Goal: Information Seeking & Learning: Check status

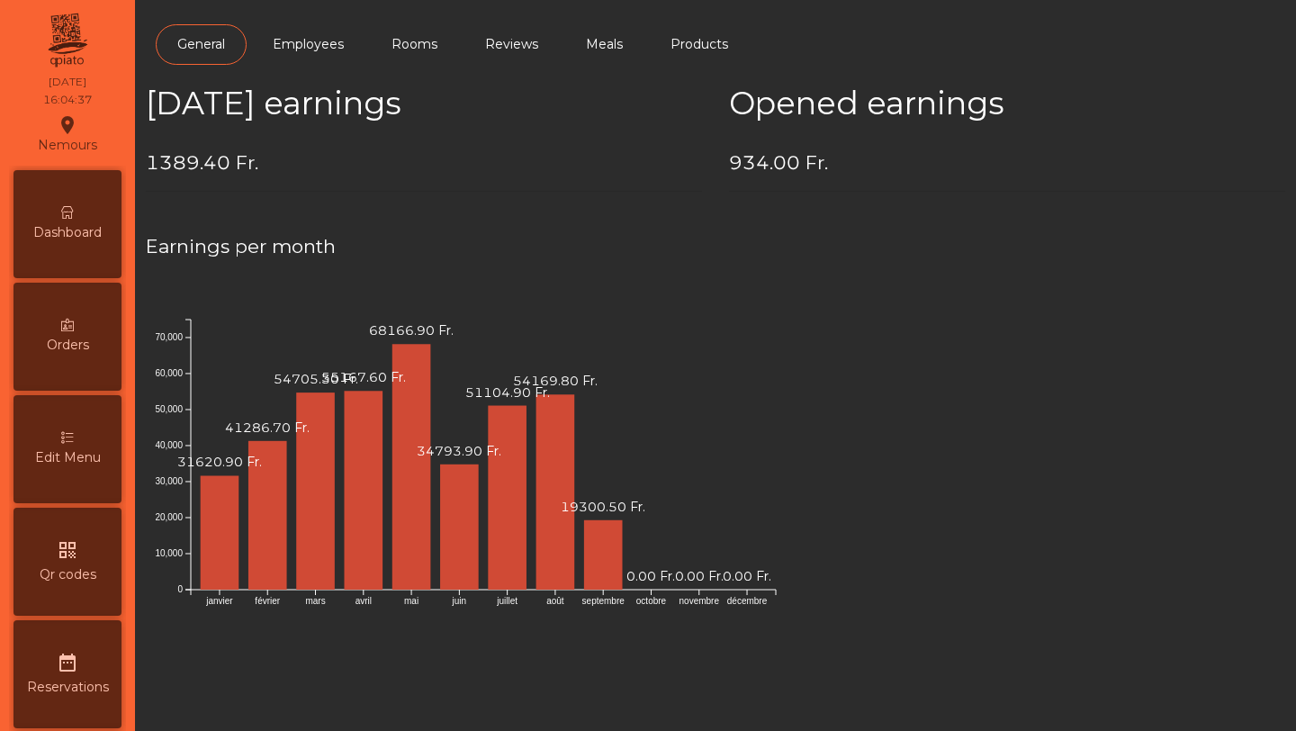
scroll to position [798, 0]
click at [79, 242] on div "Dashboard" at bounding box center [67, 224] width 108 height 108
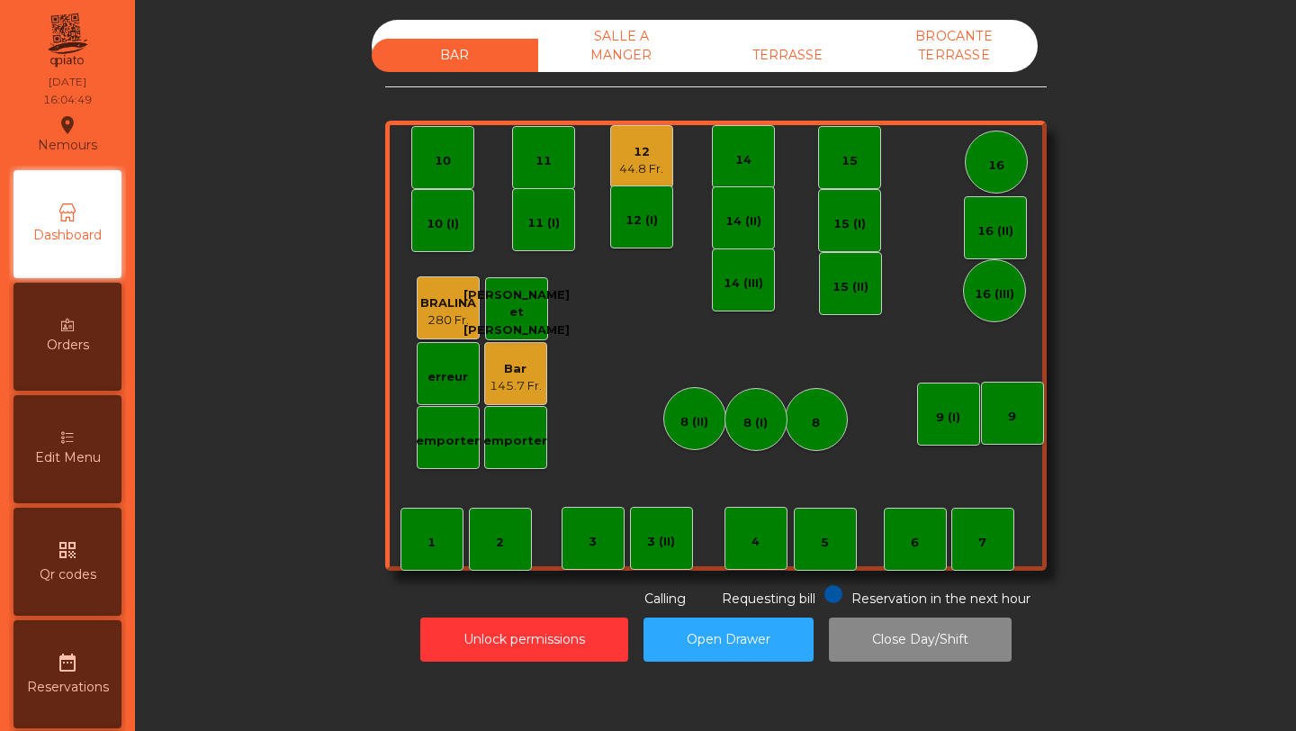
click at [636, 158] on div "12" at bounding box center [641, 152] width 44 height 18
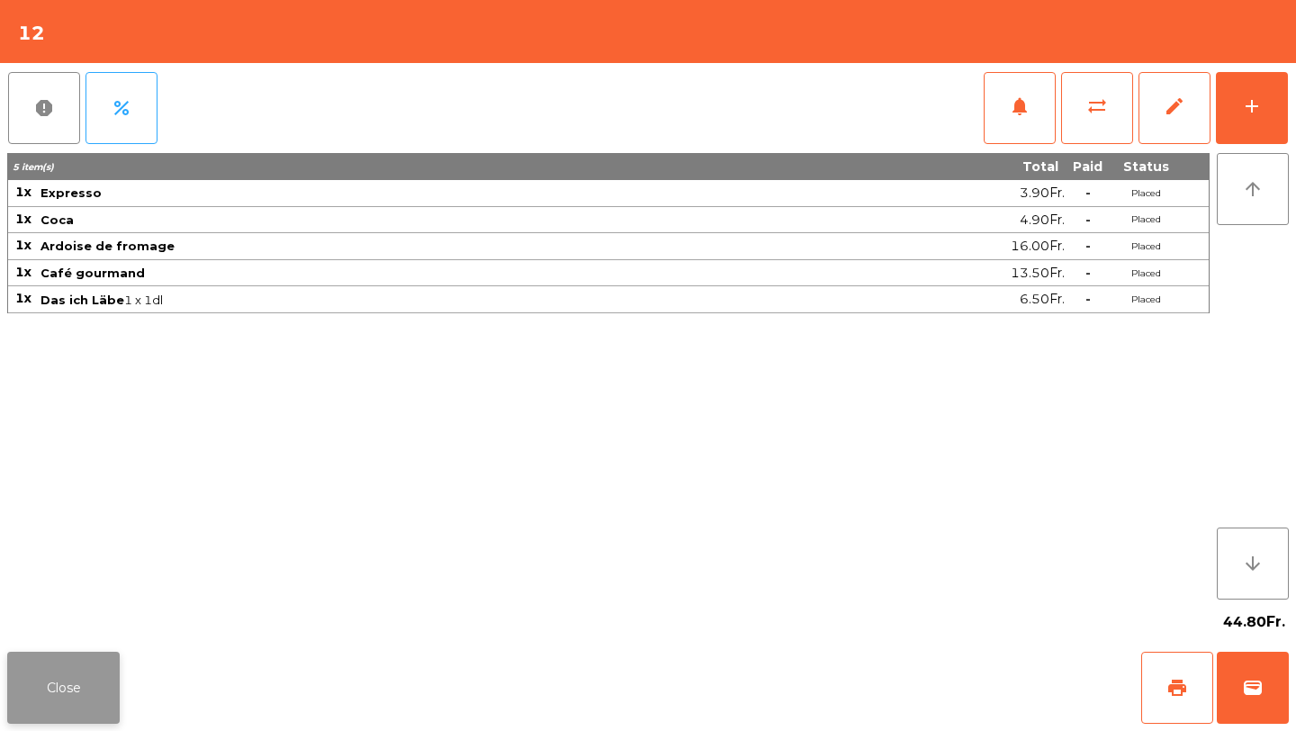
click at [95, 696] on button "Close" at bounding box center [63, 688] width 112 height 72
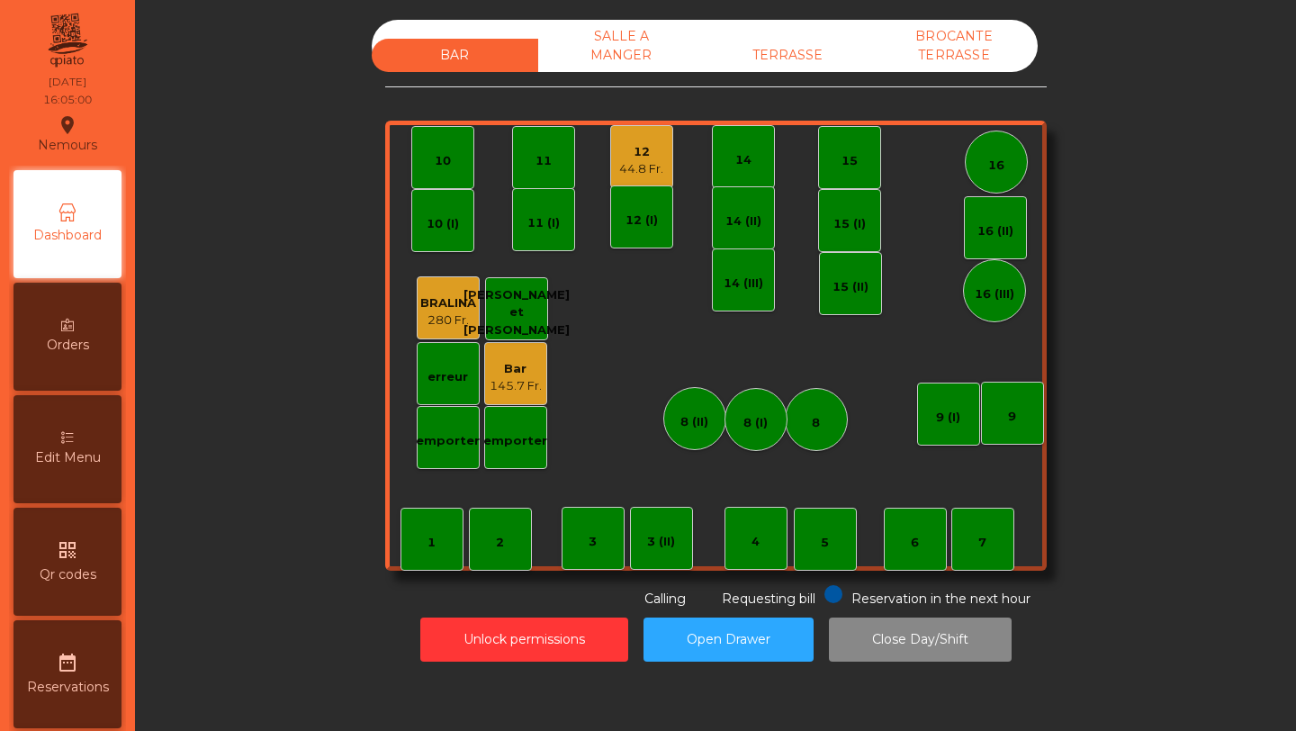
click at [783, 58] on div "TERRASSE" at bounding box center [788, 55] width 166 height 33
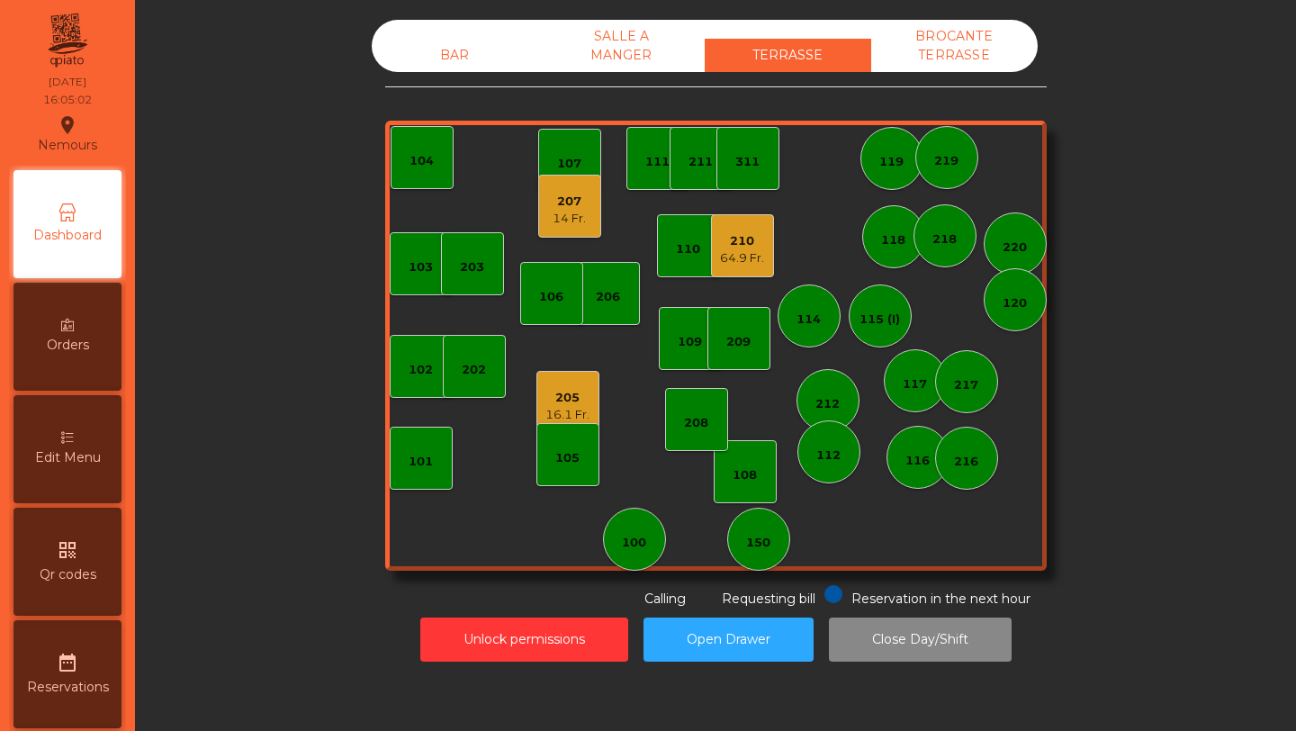
click at [740, 257] on div "64.9 Fr." at bounding box center [742, 258] width 44 height 18
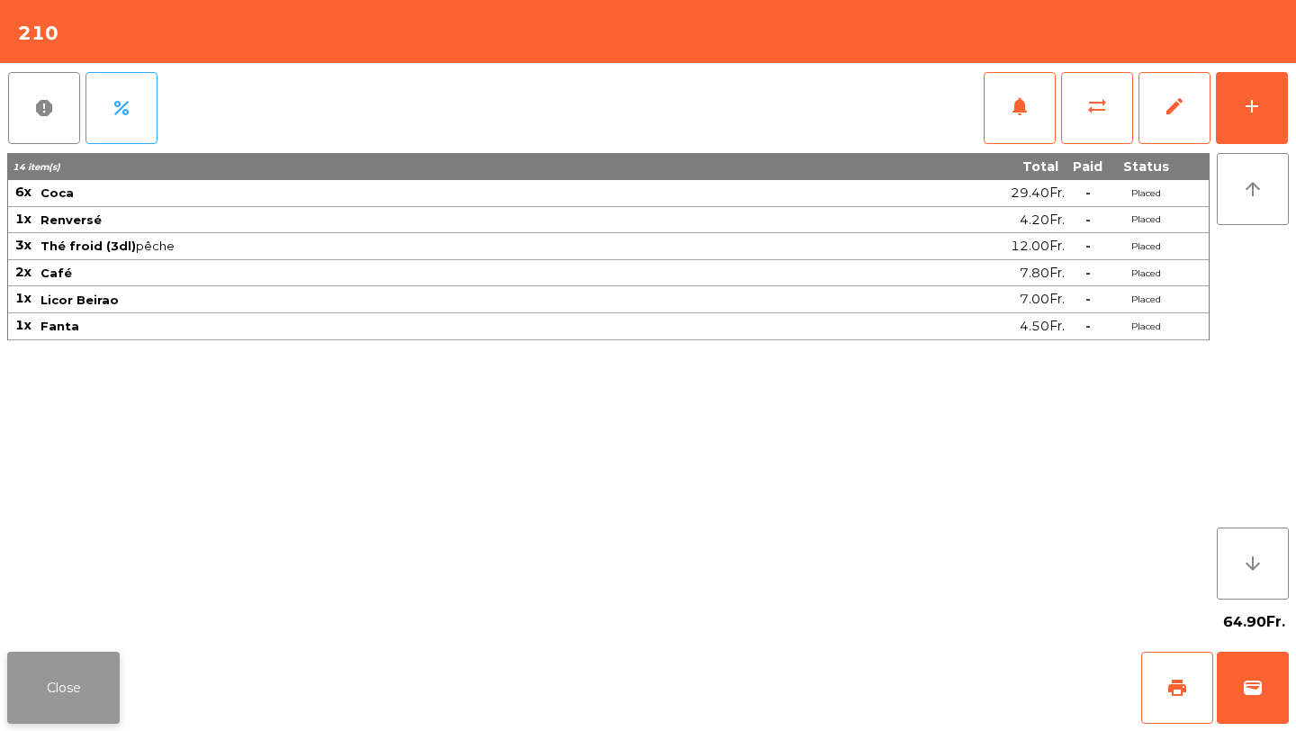
click at [97, 673] on button "Close" at bounding box center [63, 688] width 112 height 72
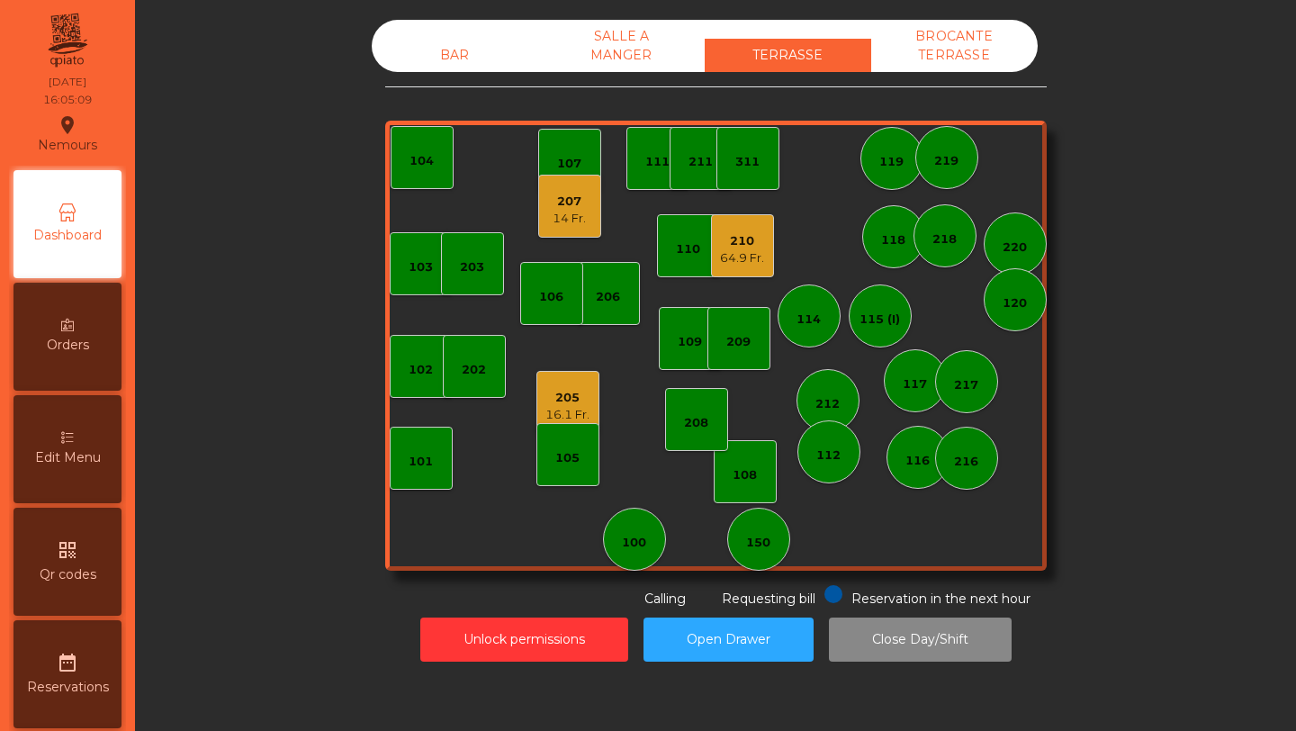
click at [968, 45] on div "BROCANTE TERRASSE" at bounding box center [954, 46] width 166 height 52
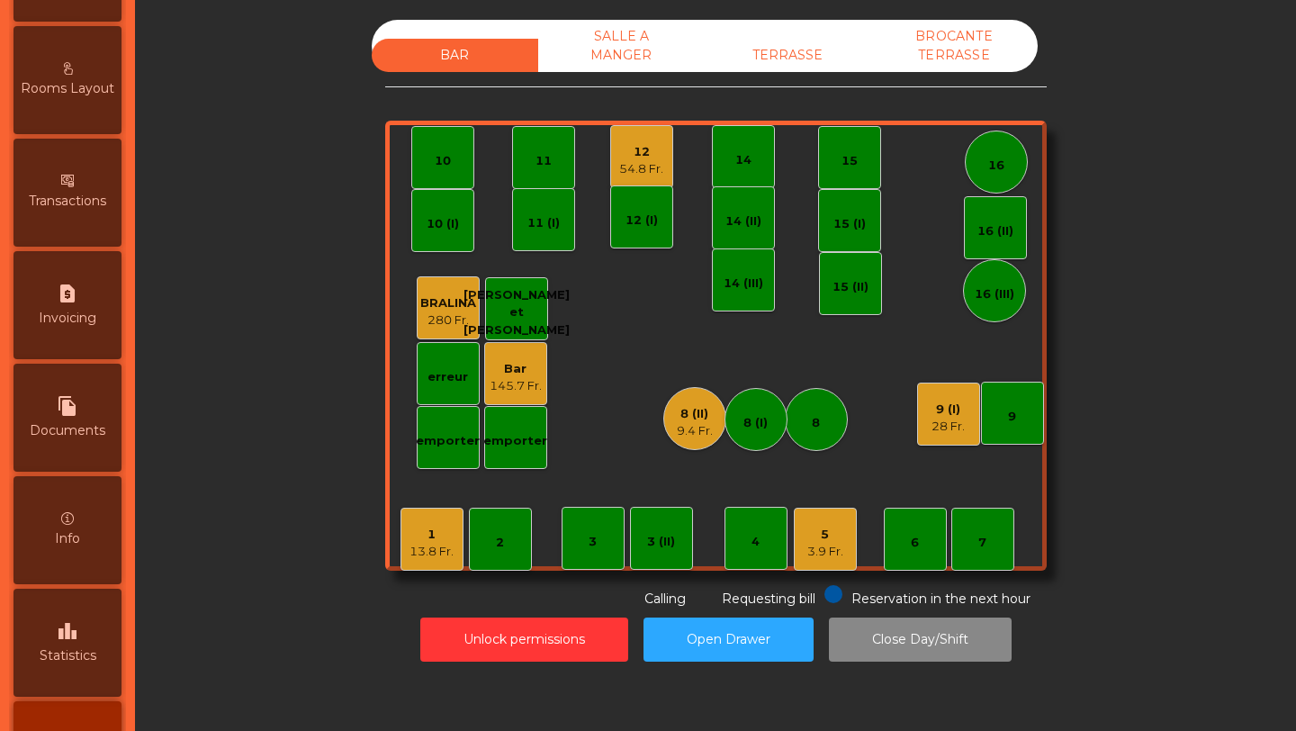
scroll to position [798, 0]
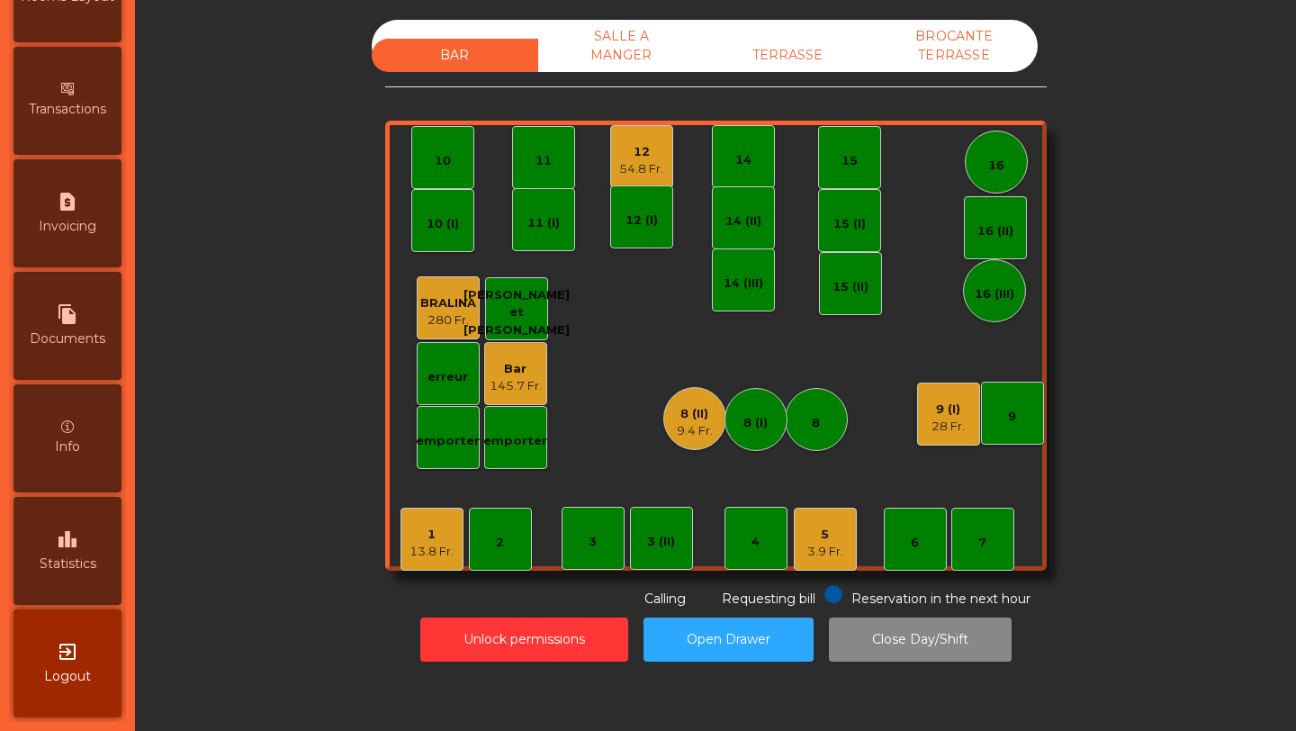
click at [60, 550] on div "leaderboard Statistics" at bounding box center [67, 551] width 108 height 108
